Goal: Task Accomplishment & Management: Manage account settings

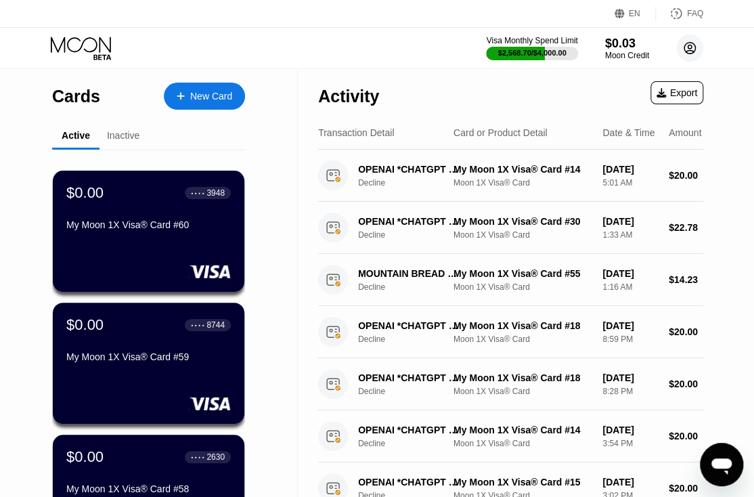
click at [688, 49] on circle at bounding box center [690, 48] width 27 height 27
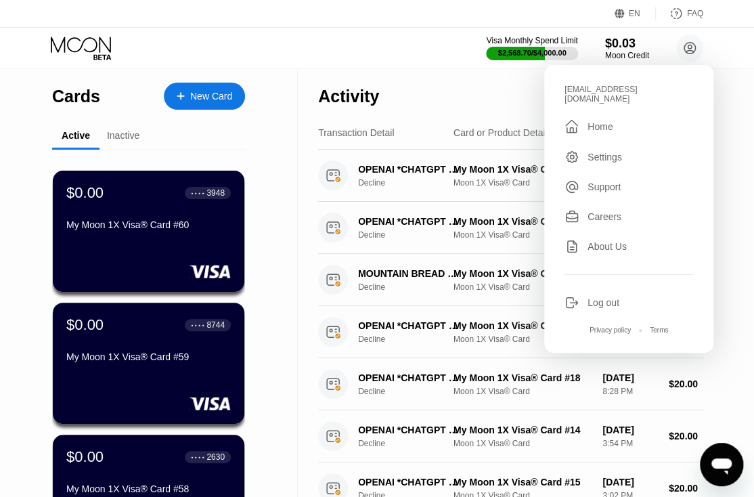
click at [413, 63] on div "Visa Monthly Spend Limit $2,568.70 / $4,000.00 $0.03 Moon Credit [EMAIL_ADDRESS…" at bounding box center [377, 48] width 754 height 41
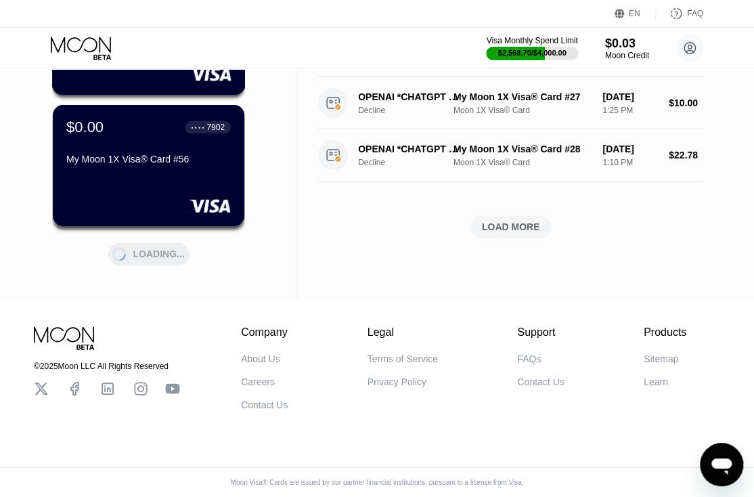
scroll to position [610, 0]
click at [154, 241] on div "LOADING..." at bounding box center [149, 251] width 102 height 28
click at [156, 248] on div "LOAD MORE" at bounding box center [149, 254] width 58 height 12
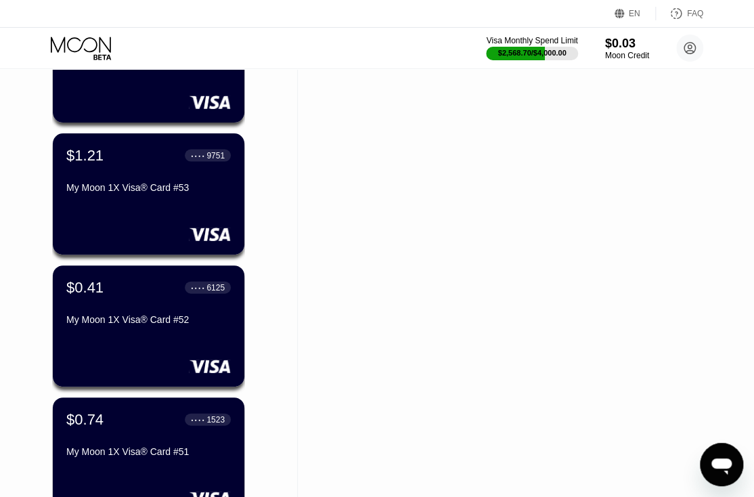
scroll to position [1084, 0]
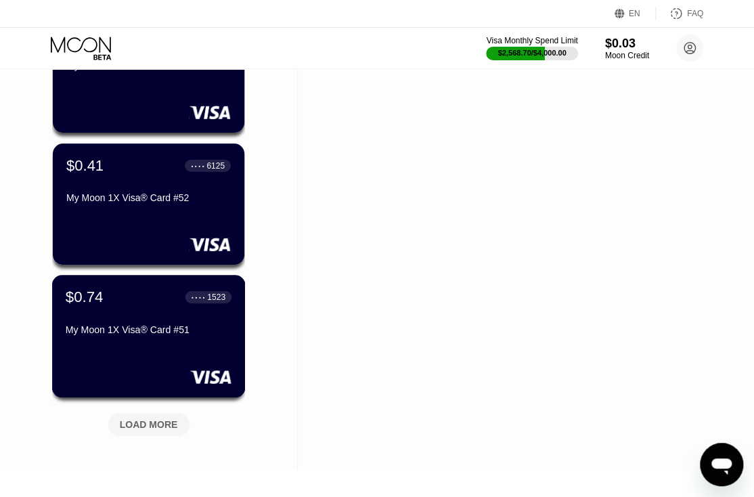
click at [158, 341] on div "My Moon 1X Visa® Card #51" at bounding box center [149, 332] width 166 height 16
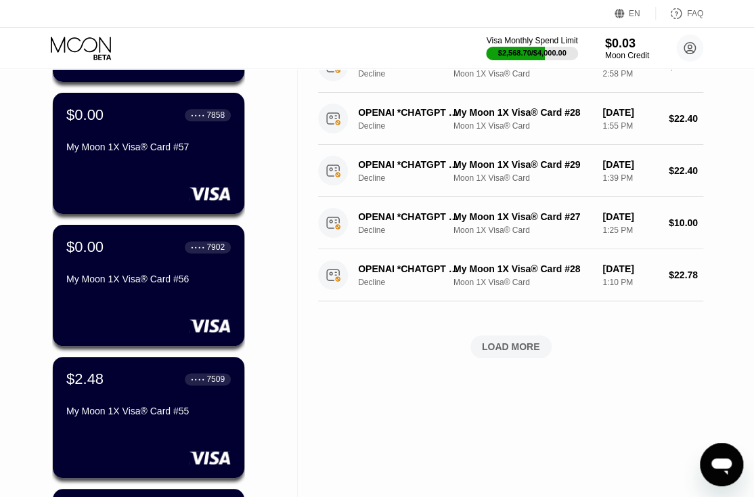
scroll to position [542, 0]
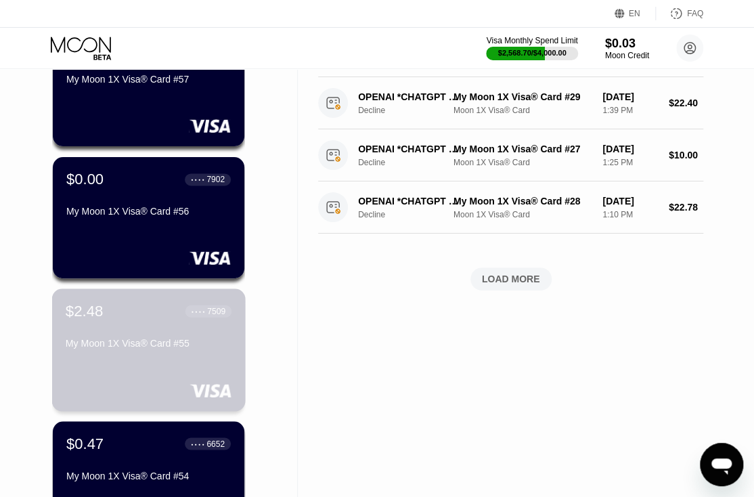
click at [141, 337] on div "$2.48 ● ● ● ● 7509 My Moon 1X Visa® Card #55" at bounding box center [149, 328] width 166 height 52
